Goal: Browse casually

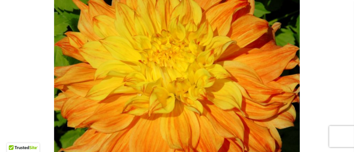
scroll to position [171, 0]
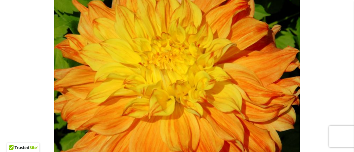
click at [256, 83] on div "EL SOL" at bounding box center [177, 98] width 342 height 355
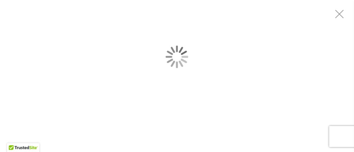
scroll to position [0, 0]
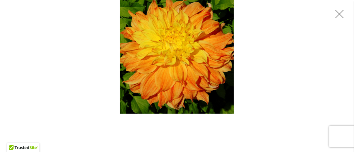
click at [196, 84] on img "EL SOL" at bounding box center [177, 57] width 114 height 114
click at [212, 82] on img "EL SOL" at bounding box center [177, 57] width 114 height 114
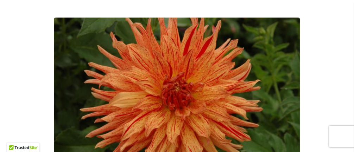
scroll to position [170, 0]
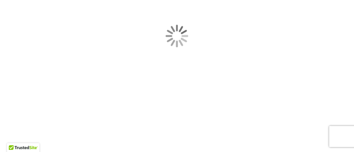
scroll to position [248, 0]
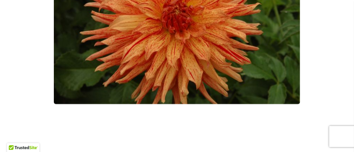
click at [224, 101] on div "Maniac" at bounding box center [177, 22] width 342 height 355
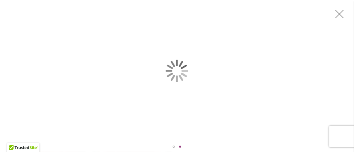
scroll to position [0, 0]
